Goal: Task Accomplishment & Management: Manage account settings

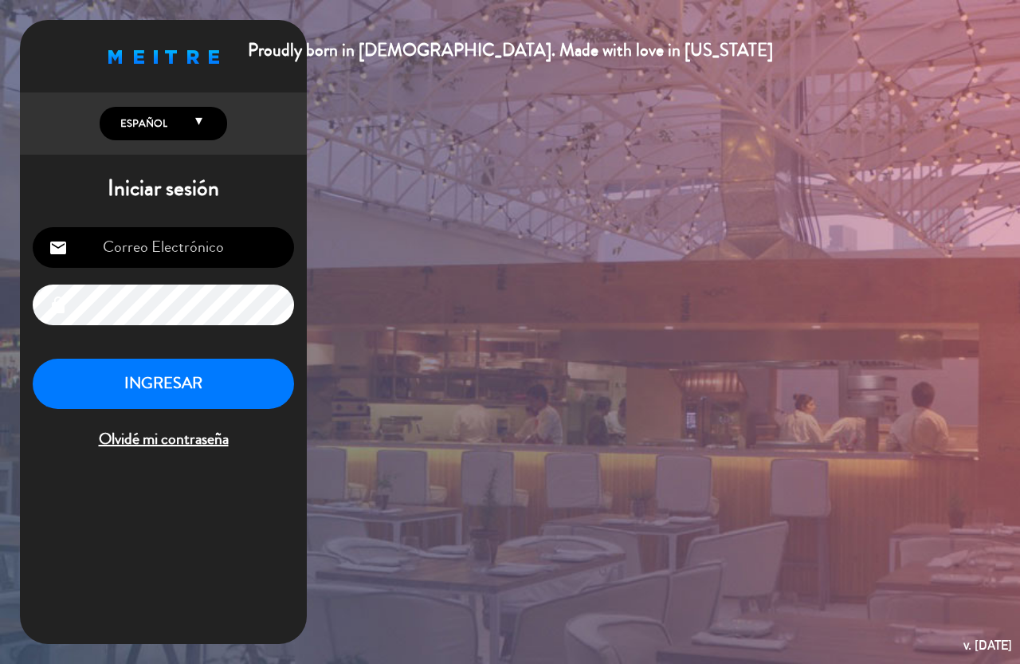
type input "[EMAIL_ADDRESS][PERSON_NAME][DOMAIN_NAME]"
click at [191, 379] on button "INGRESAR" at bounding box center [163, 384] width 261 height 50
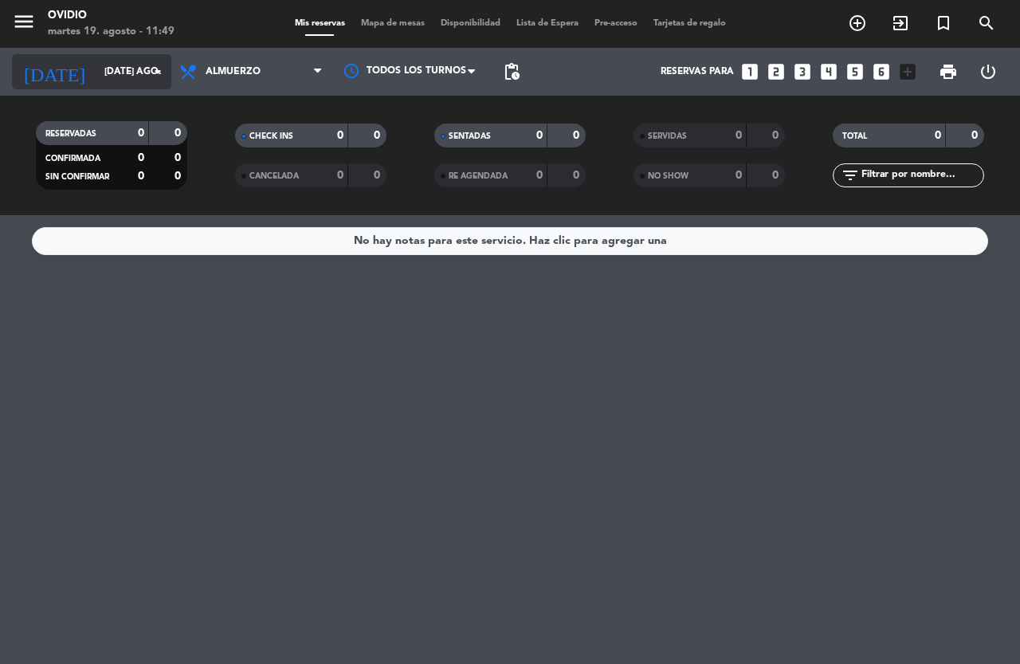
click at [131, 88] on div "[DATE] [DATE] ago. arrow_drop_down" at bounding box center [91, 71] width 159 height 35
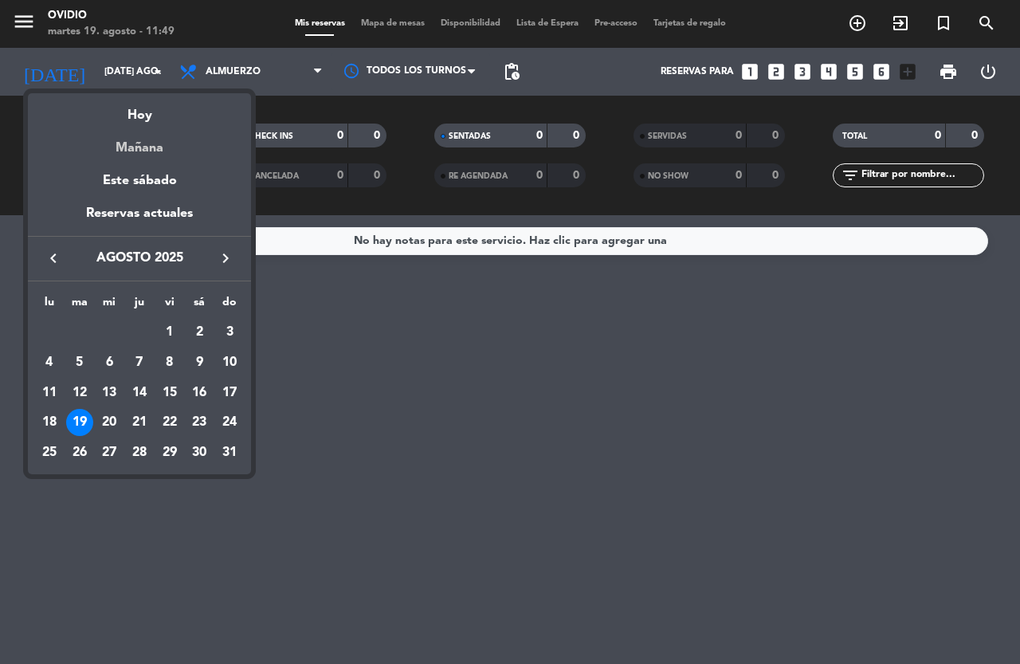
click at [142, 143] on div "Mañana" at bounding box center [139, 142] width 223 height 33
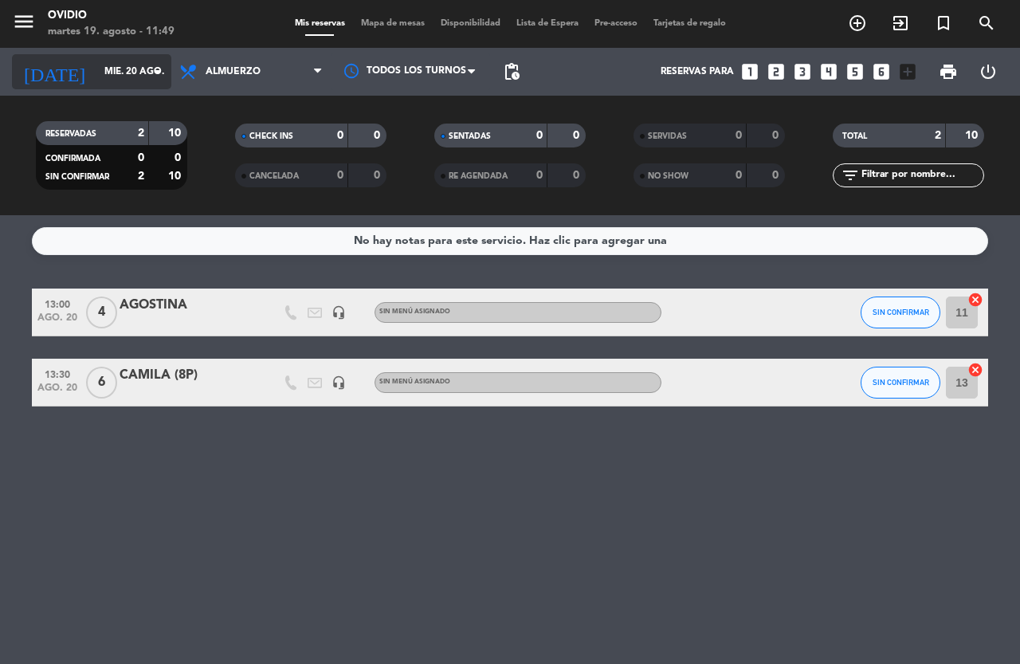
click at [151, 80] on icon "arrow_drop_down" at bounding box center [157, 71] width 19 height 19
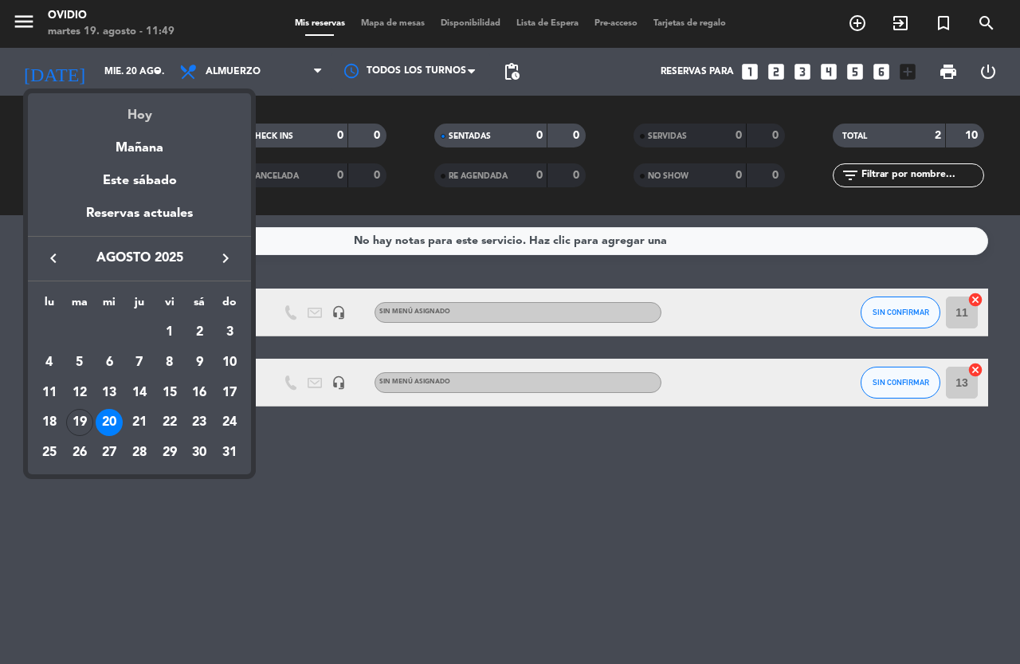
click at [152, 114] on div "Hoy" at bounding box center [139, 109] width 223 height 33
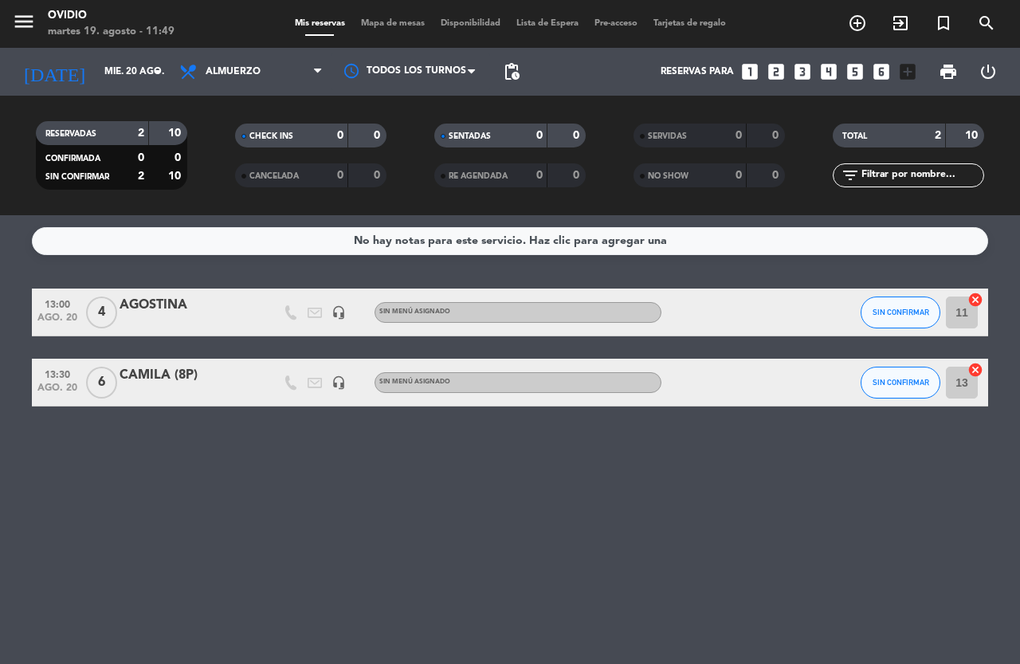
type input "[DATE] ago."
